Goal: Find specific page/section

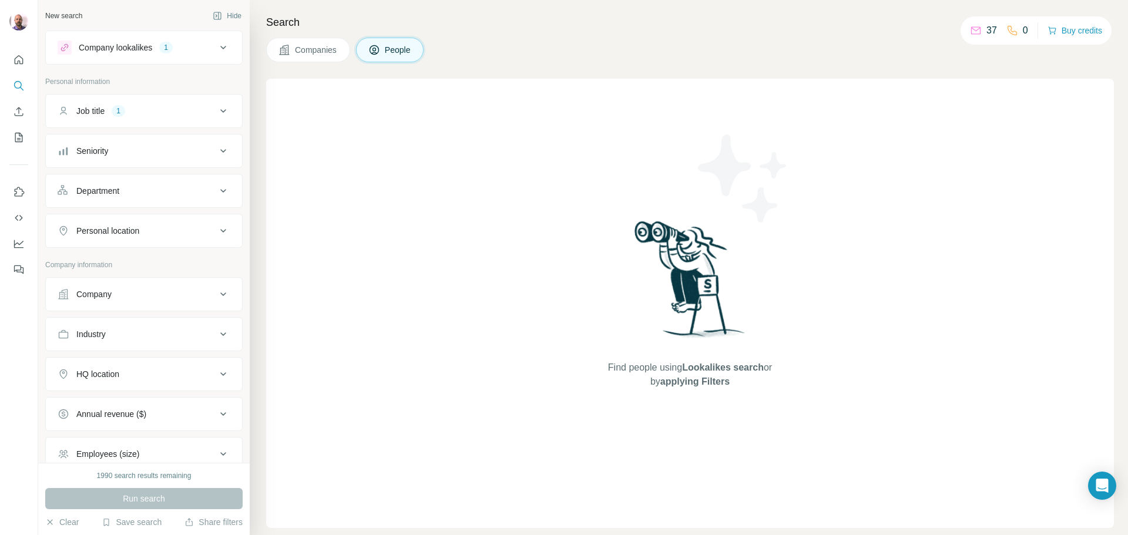
click at [971, 31] on icon at bounding box center [975, 29] width 9 height 4
click at [1071, 32] on button "Buy credits" at bounding box center [1074, 30] width 55 height 16
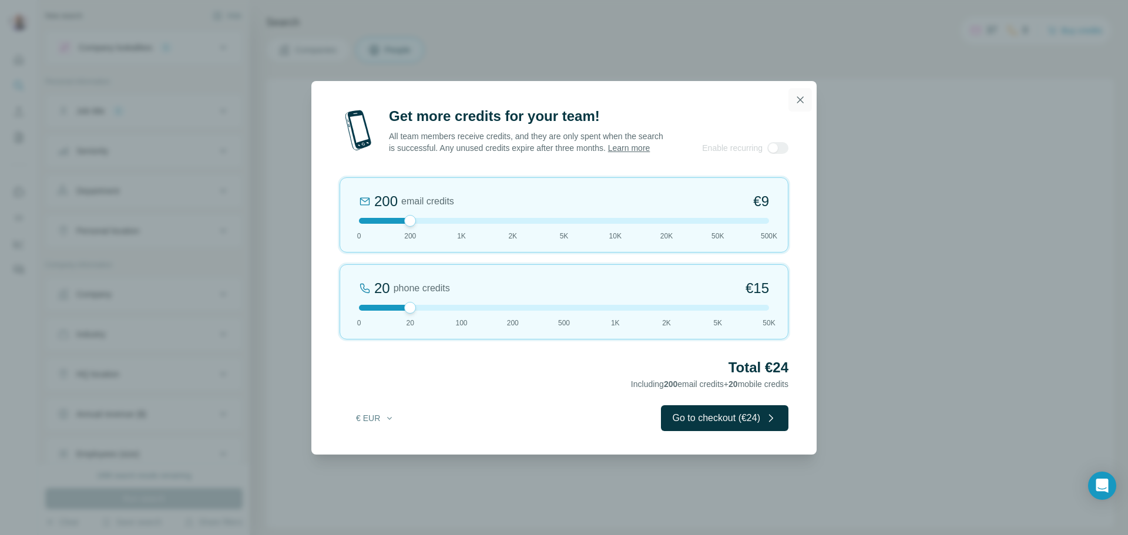
click at [799, 95] on icon "button" at bounding box center [800, 100] width 12 height 12
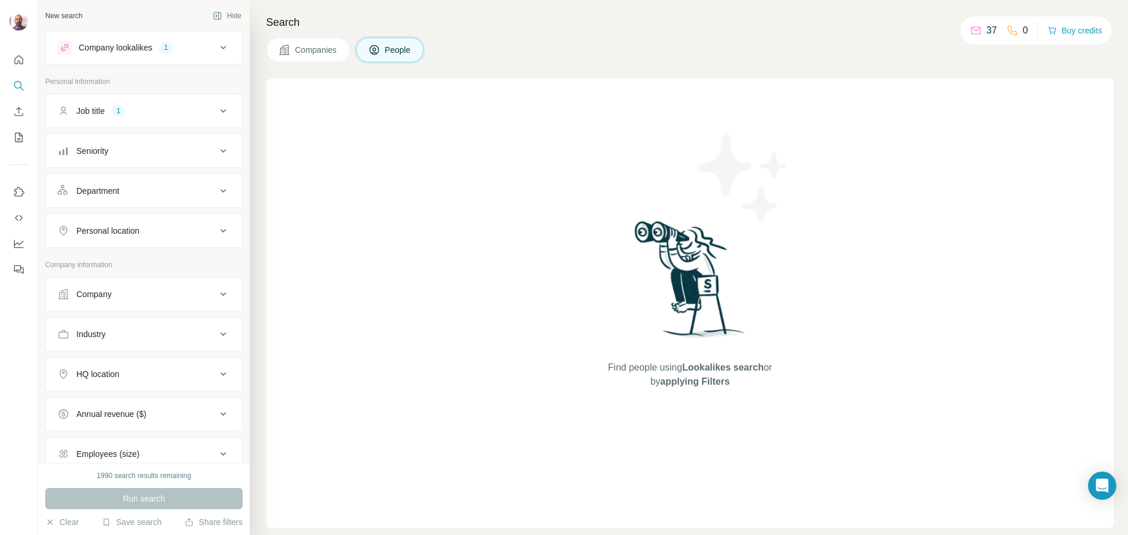
drag, startPoint x: 498, startPoint y: 20, endPoint x: 423, endPoint y: 19, distance: 75.2
click at [487, 20] on h4 "Search" at bounding box center [690, 22] width 848 height 16
click at [319, 9] on div "Search Companies People Find people using Lookalikes search or by applying Filt…" at bounding box center [689, 267] width 878 height 535
drag, startPoint x: 266, startPoint y: 22, endPoint x: 312, endPoint y: 22, distance: 45.8
click at [312, 22] on h4 "Search" at bounding box center [690, 22] width 848 height 16
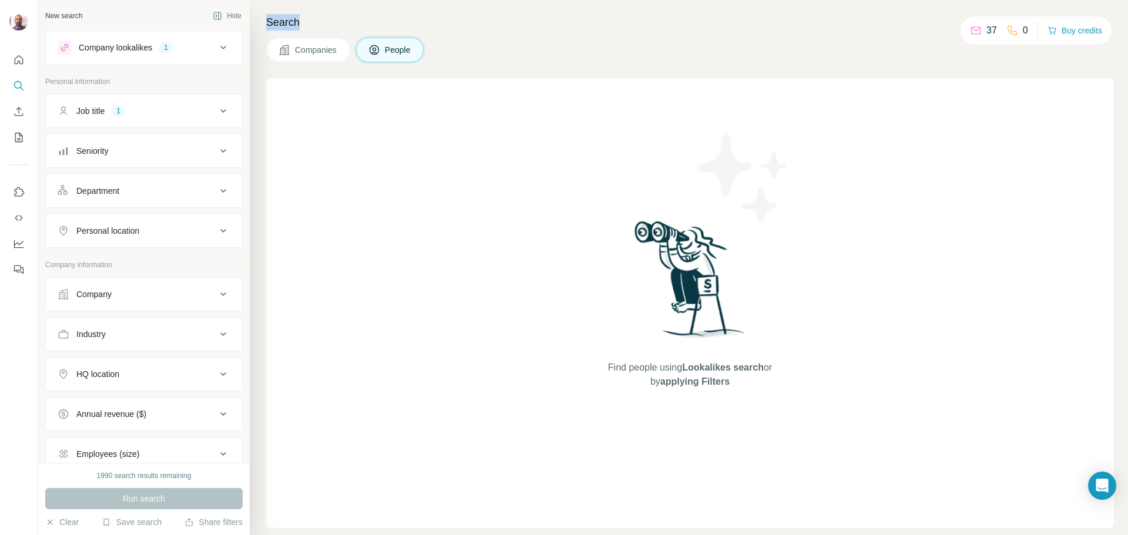
click at [264, 22] on div "Search Companies People Find people using Lookalikes search or by applying Filt…" at bounding box center [689, 267] width 878 height 535
click at [267, 21] on h4 "Search" at bounding box center [690, 22] width 848 height 16
click at [269, 11] on div "Search Companies People Find people using Lookalikes search or by applying Filt…" at bounding box center [689, 267] width 878 height 535
click at [265, 12] on div "Search Companies People Find people using Lookalikes search or by applying Filt…" at bounding box center [689, 267] width 878 height 535
click at [265, 18] on div "Search Companies People Find people using Lookalikes search or by applying Filt…" at bounding box center [689, 267] width 878 height 535
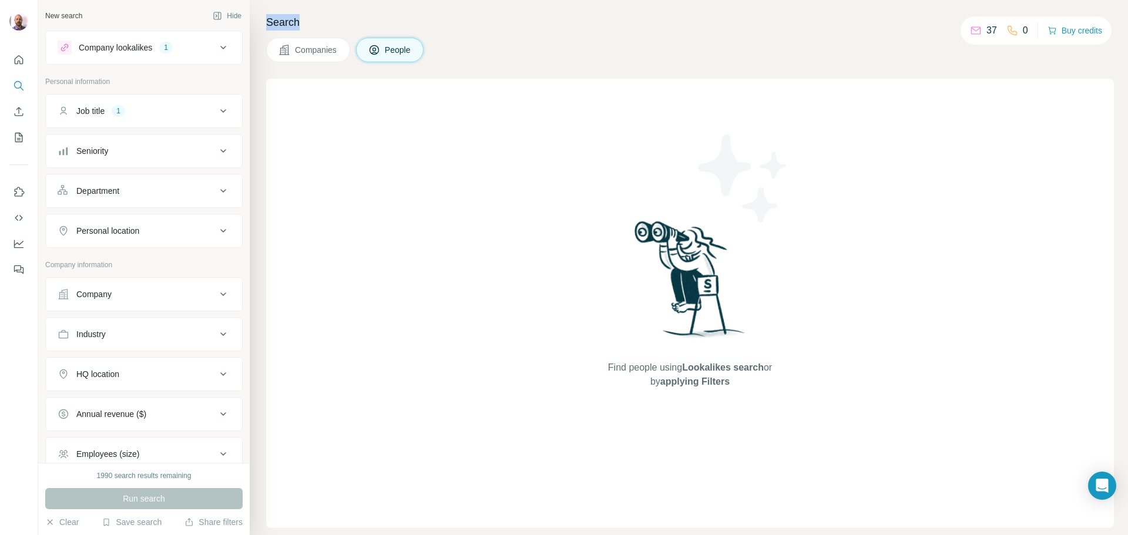
drag, startPoint x: 266, startPoint y: 22, endPoint x: 332, endPoint y: 20, distance: 66.4
click at [321, 20] on h4 "Search" at bounding box center [690, 22] width 848 height 16
